Goal: Task Accomplishment & Management: Manage account settings

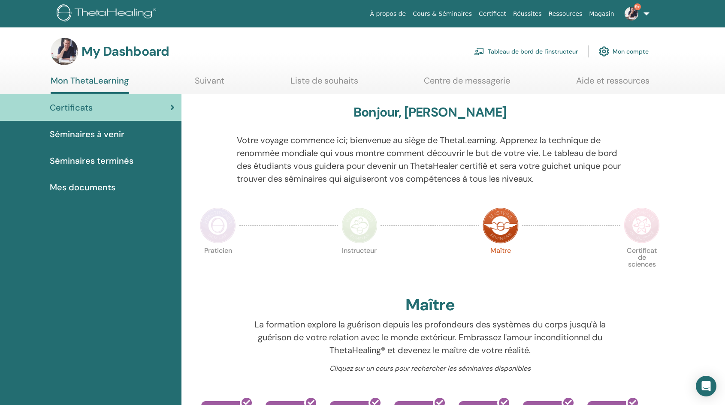
click at [525, 51] on link "Tableau de bord de l'instructeur" at bounding box center [526, 51] width 104 height 19
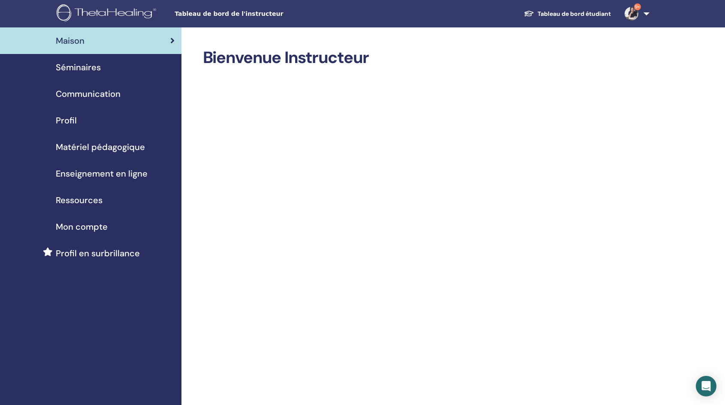
click at [88, 69] on span "Séminaires" at bounding box center [78, 67] width 45 height 13
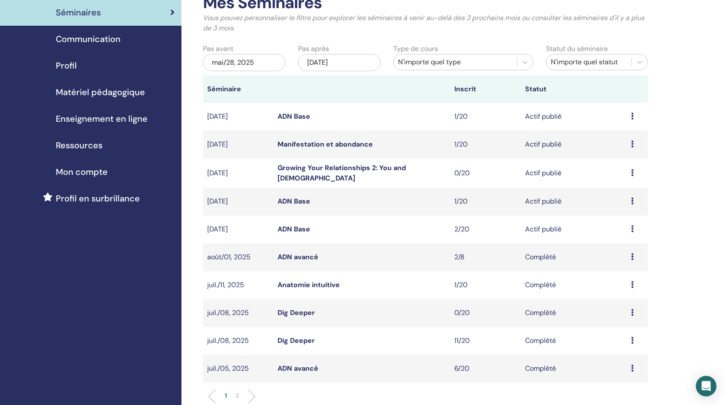
scroll to position [58, 0]
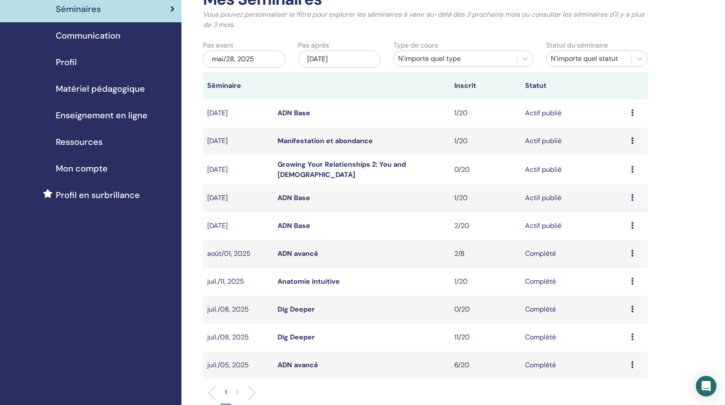
click at [300, 225] on link "ADN Base" at bounding box center [293, 225] width 33 height 9
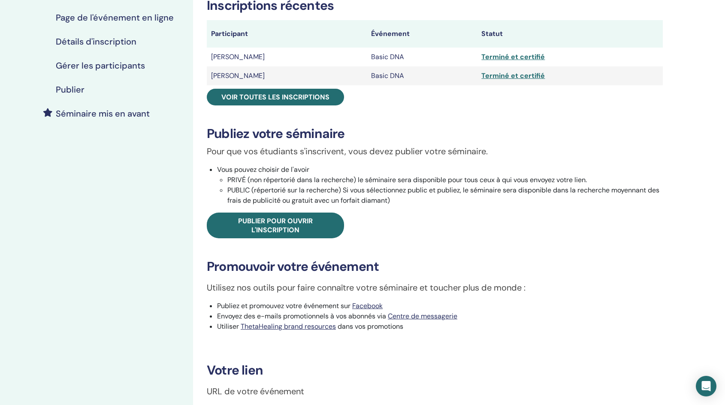
scroll to position [148, 0]
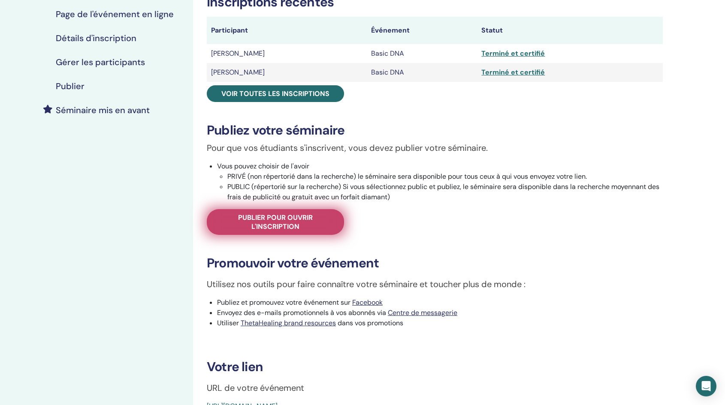
click at [295, 221] on span "Publier pour ouvrir l'inscription" at bounding box center [275, 222] width 116 height 18
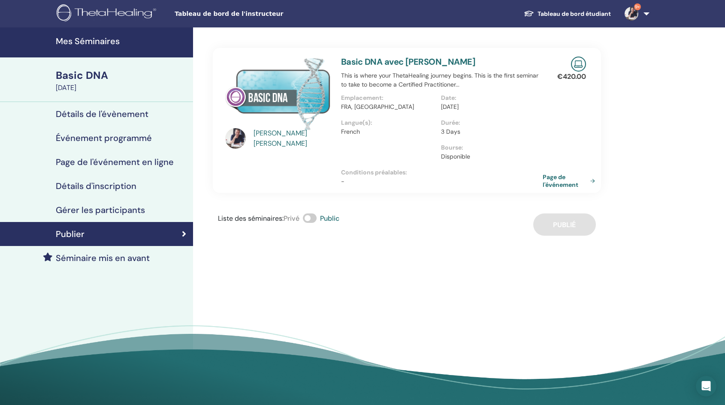
click at [548, 186] on link "Page de l'événement" at bounding box center [570, 180] width 56 height 15
